Goal: Task Accomplishment & Management: Complete application form

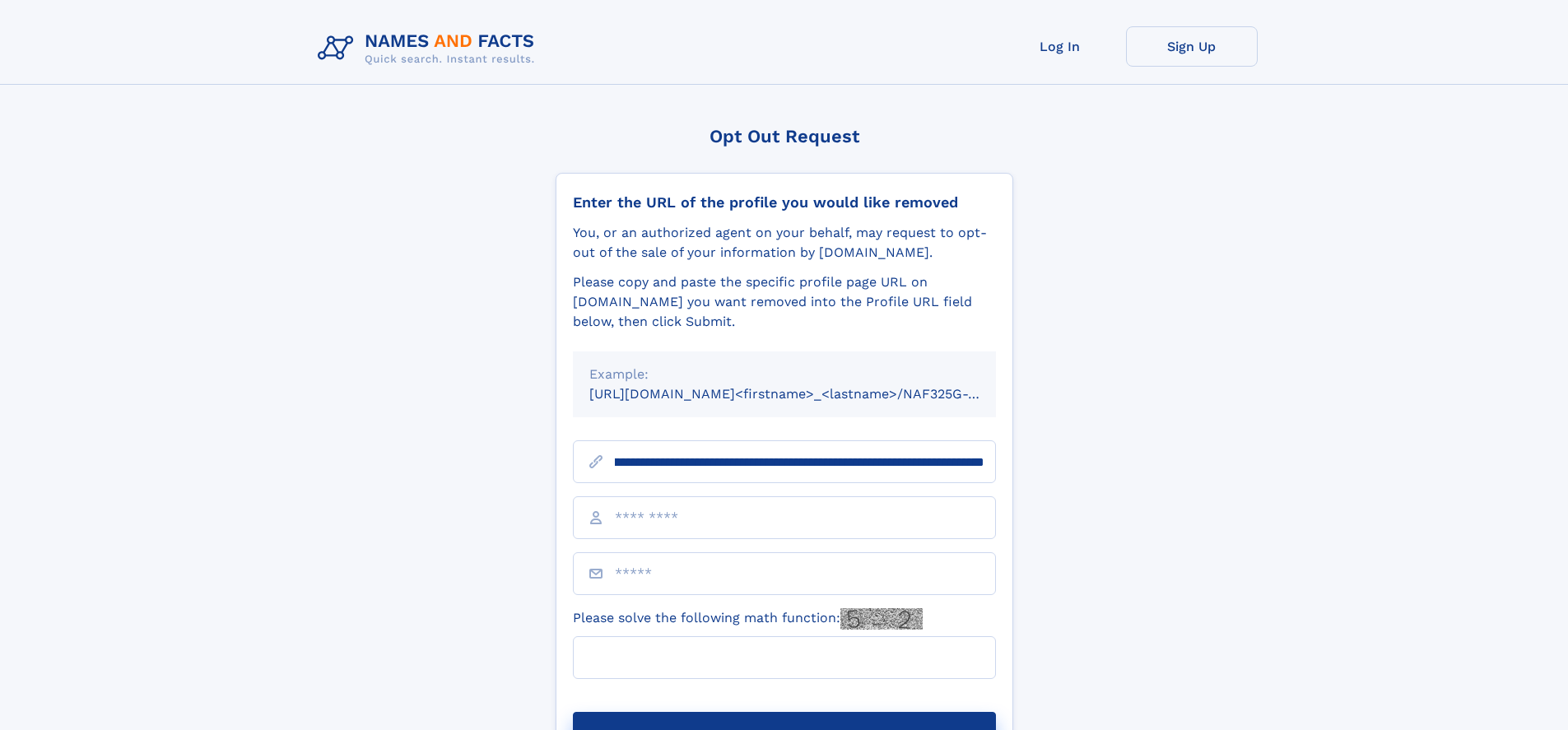
scroll to position [0, 186]
type input "**********"
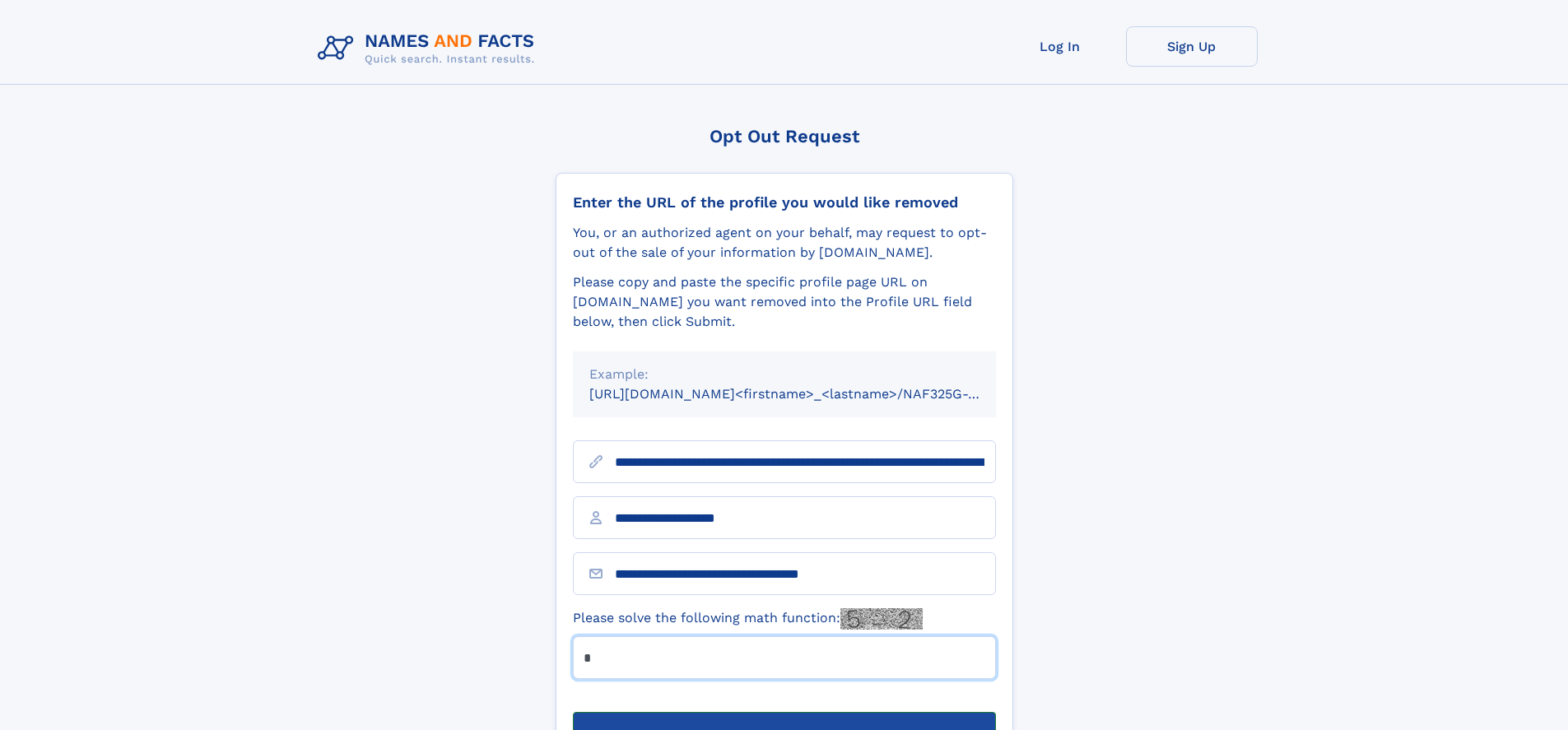
type input "*"
click at [784, 712] on button "Submit Opt Out Request" at bounding box center [784, 738] width 423 height 53
